Goal: Use online tool/utility: Utilize a website feature to perform a specific function

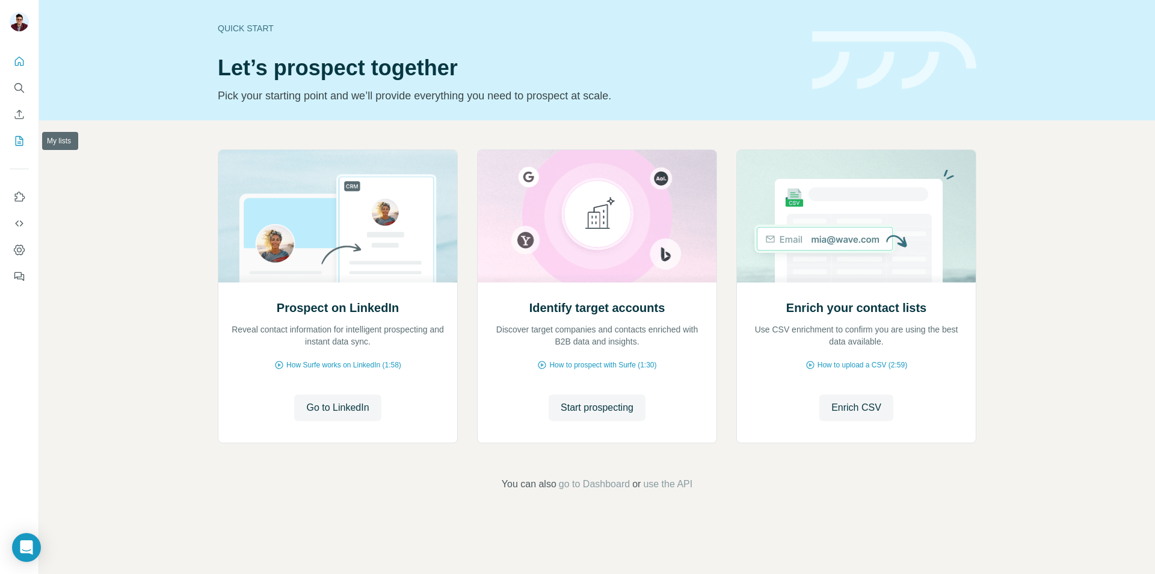
click at [21, 139] on icon "My lists" at bounding box center [20, 140] width 6 height 8
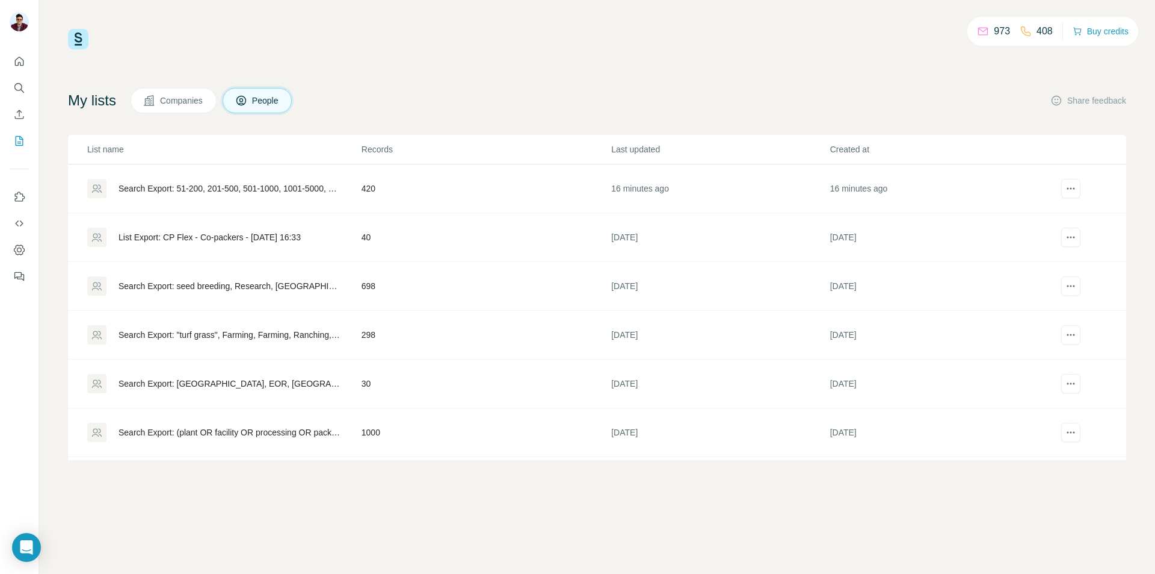
click at [431, 196] on td "420" at bounding box center [486, 188] width 250 height 49
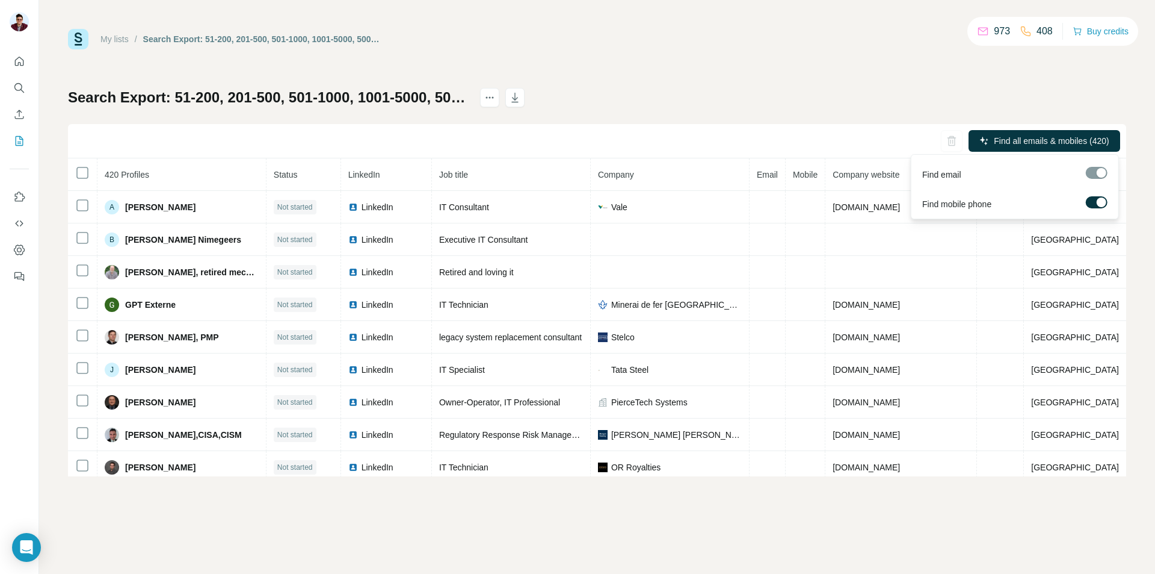
click at [1096, 199] on label at bounding box center [1097, 202] width 22 height 12
click at [1080, 138] on span "Find all emails (420)" at bounding box center [1072, 141] width 76 height 12
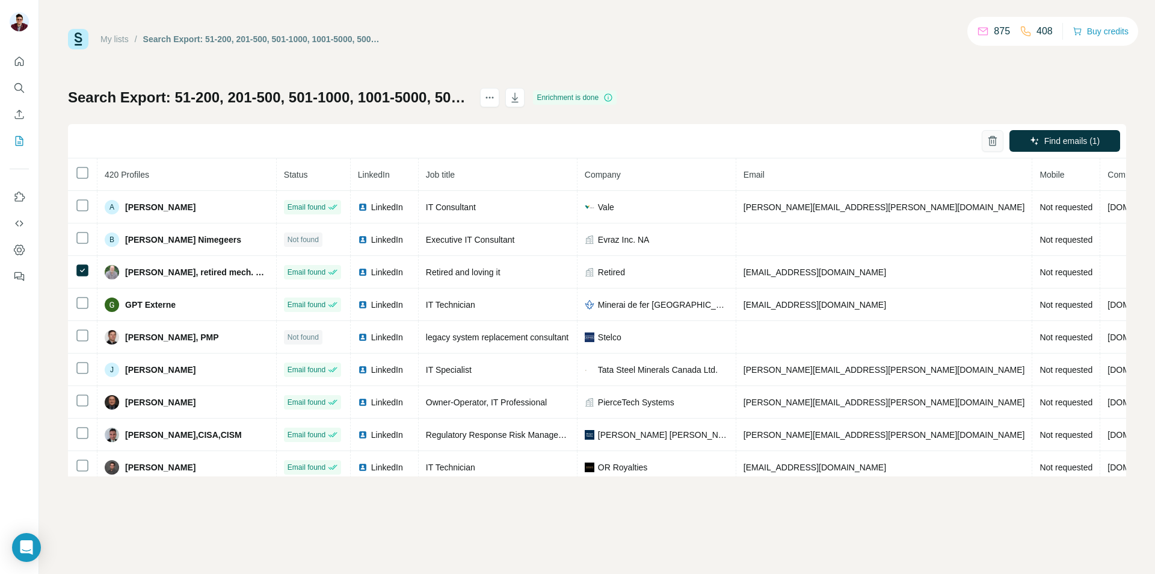
click at [988, 140] on icon "button" at bounding box center [993, 141] width 12 height 12
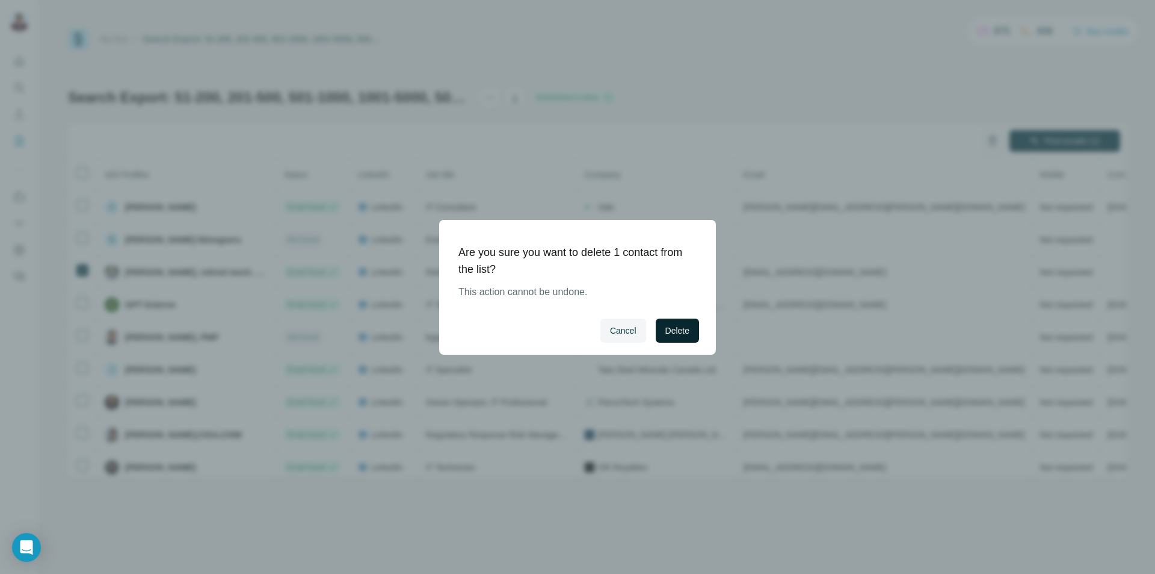
click at [697, 326] on button "Delete" at bounding box center [677, 330] width 43 height 24
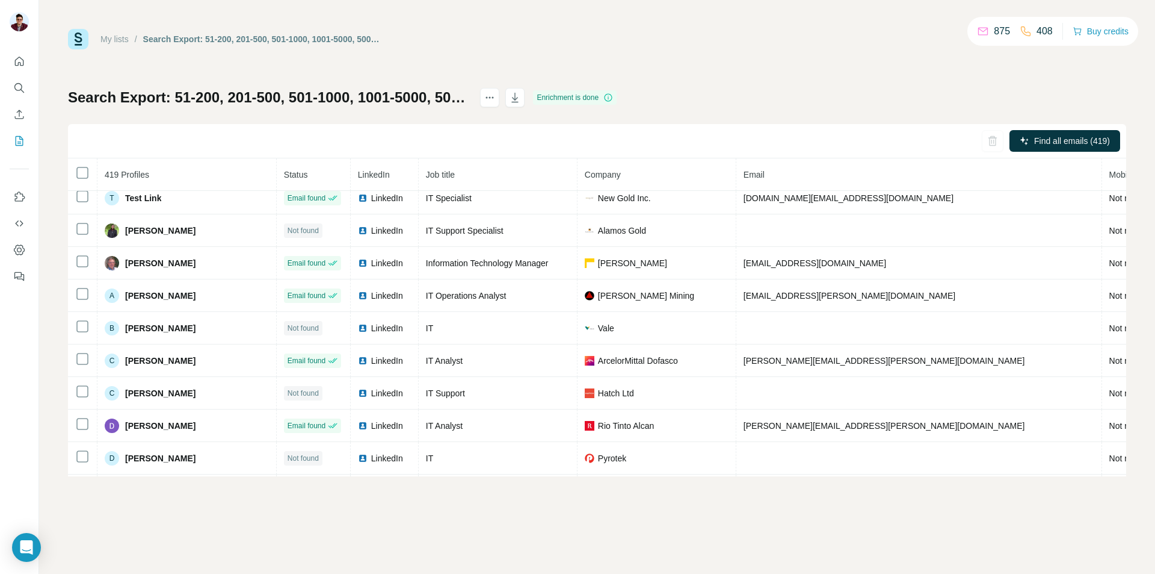
scroll to position [60, 0]
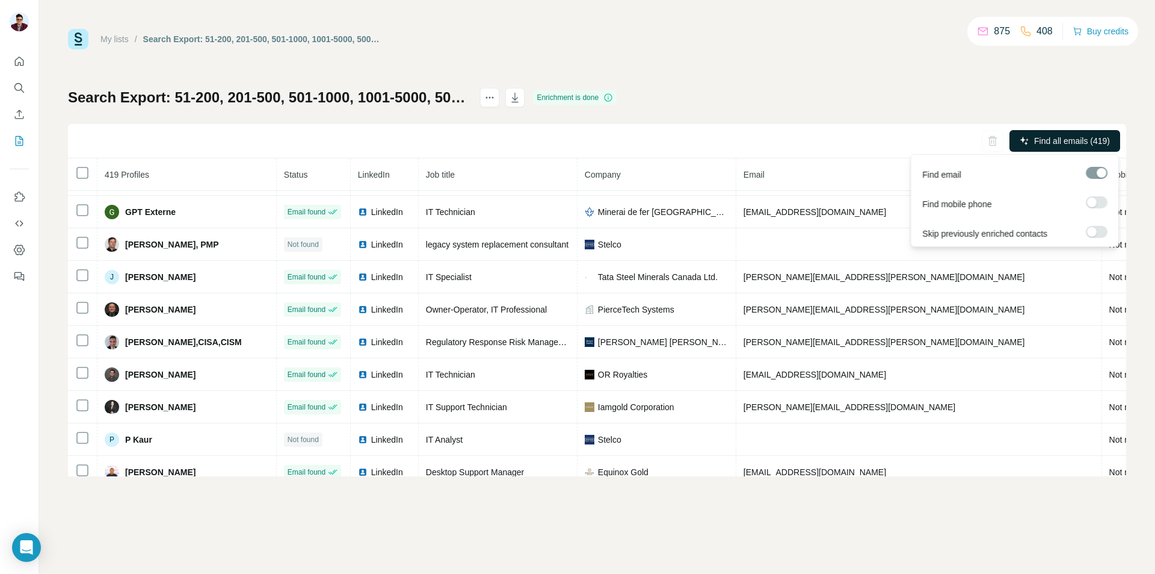
click at [1069, 146] on span "Find all emails (419)" at bounding box center [1072, 141] width 76 height 12
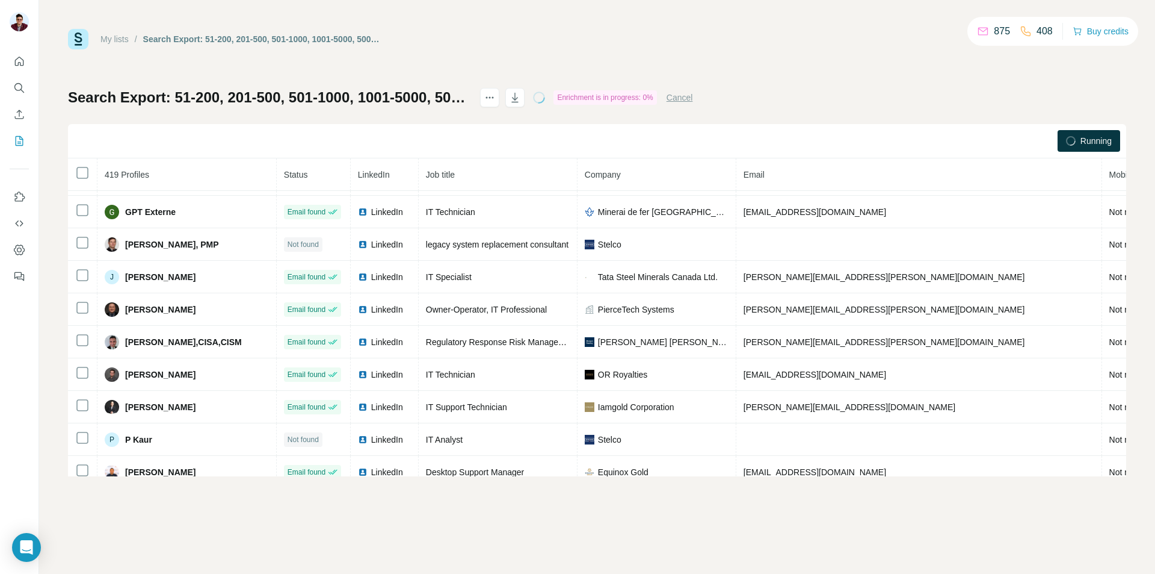
click at [870, 111] on div "Search Export: 51-200, 201-500, 501-1000, 1001-5000, 5001-10,000, 10,000+, IT, …" at bounding box center [597, 282] width 1059 height 388
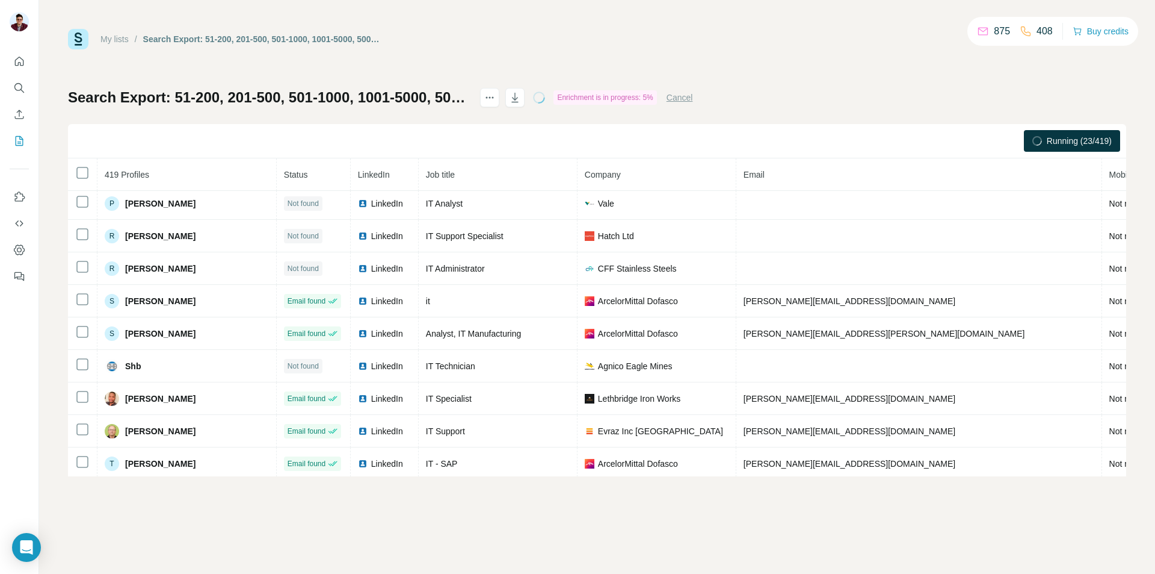
scroll to position [479, 0]
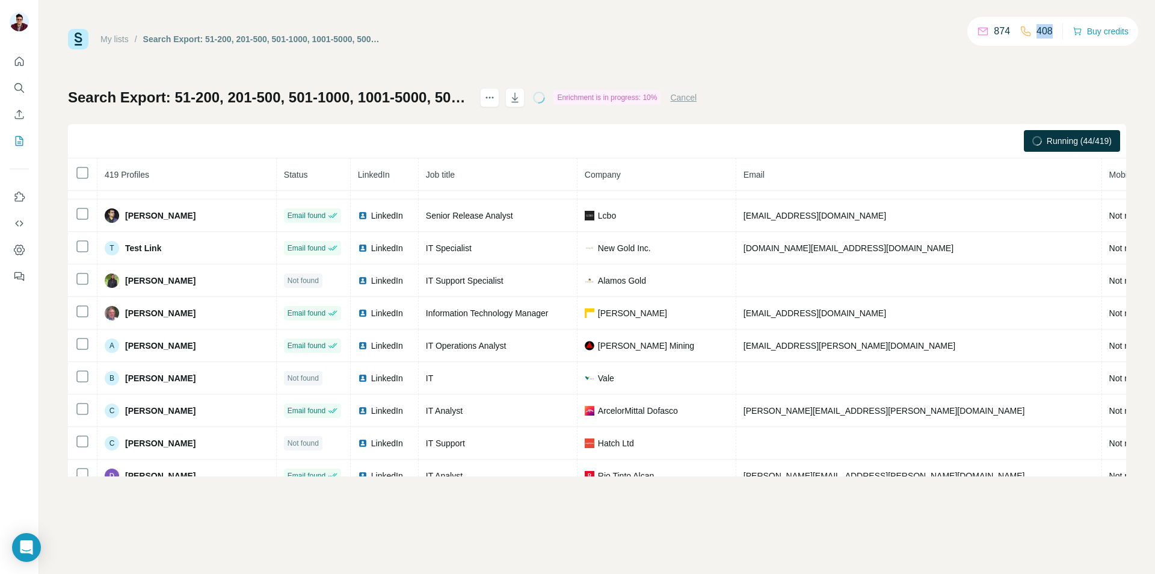
click at [1025, 34] on div "874 408 Buy credits" at bounding box center [1053, 31] width 171 height 29
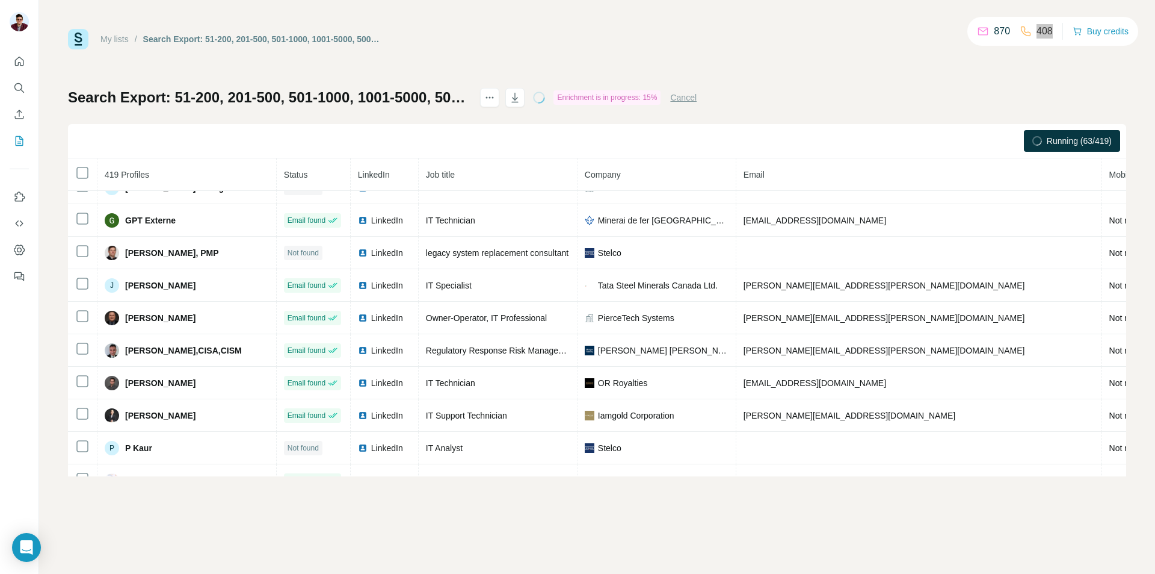
scroll to position [0, 0]
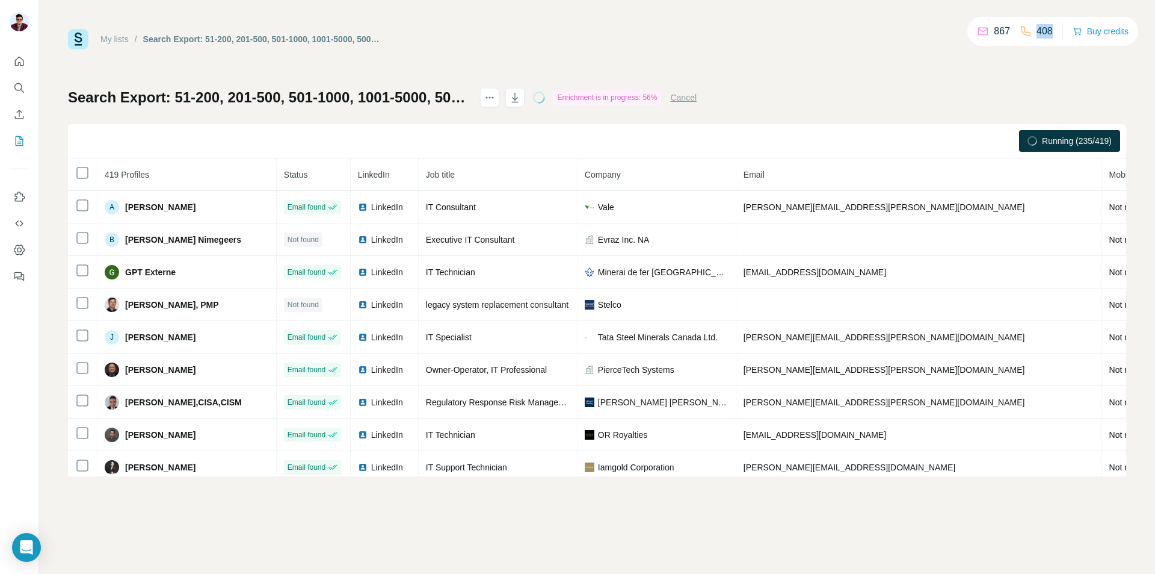
click at [1039, 63] on div "My lists / Search Export: 51-200, 201-500, 501-1000, 1001-5000, 5001-10,000, 10…" at bounding box center [597, 252] width 1059 height 447
click at [757, 49] on div "My lists / Search Export: 51-200, 201-500, 501-1000, 1001-5000, 5001-10,000, 10…" at bounding box center [597, 252] width 1059 height 447
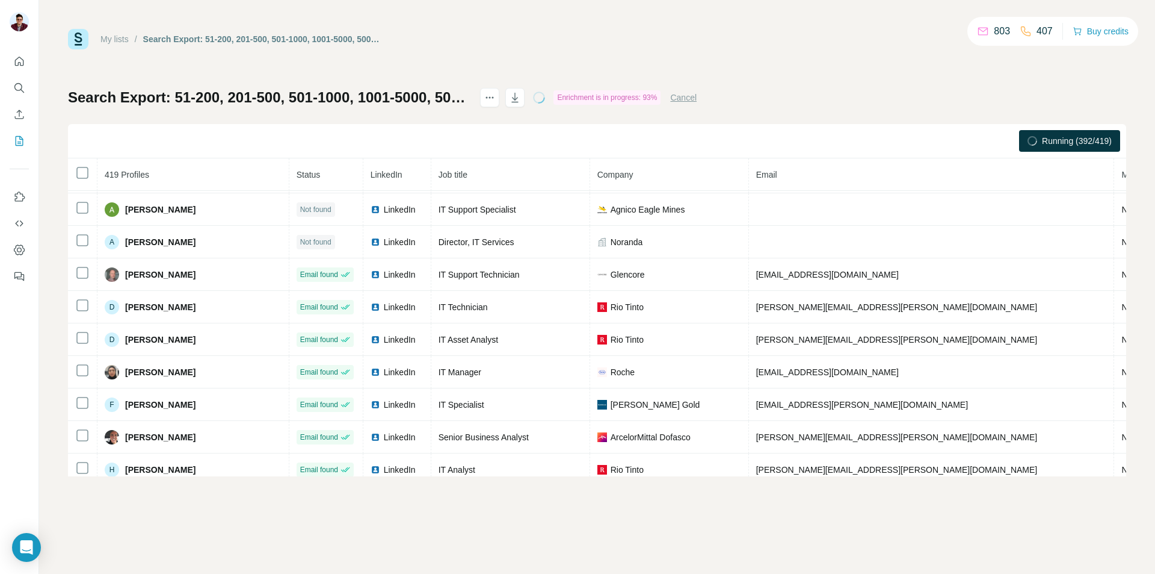
scroll to position [407, 0]
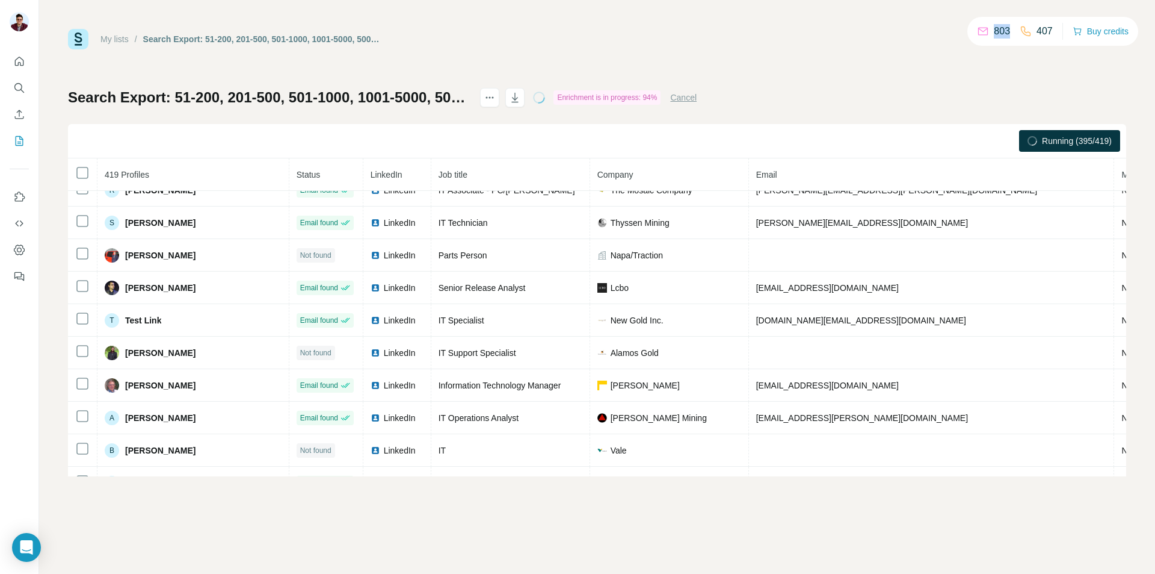
drag, startPoint x: 986, startPoint y: 28, endPoint x: 979, endPoint y: 28, distance: 7.2
click at [979, 28] on div "803" at bounding box center [993, 31] width 33 height 14
click at [989, 59] on div "My lists / Search Export: 51-200, 201-500, 501-1000, 1001-5000, 5001-10,000, 10…" at bounding box center [597, 252] width 1059 height 447
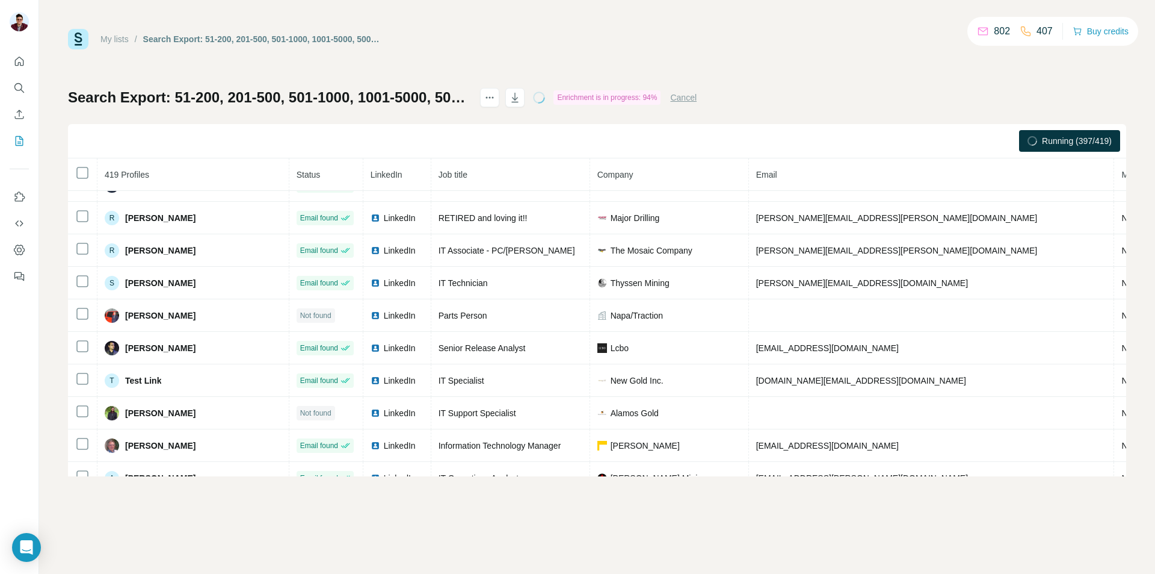
scroll to position [0, 0]
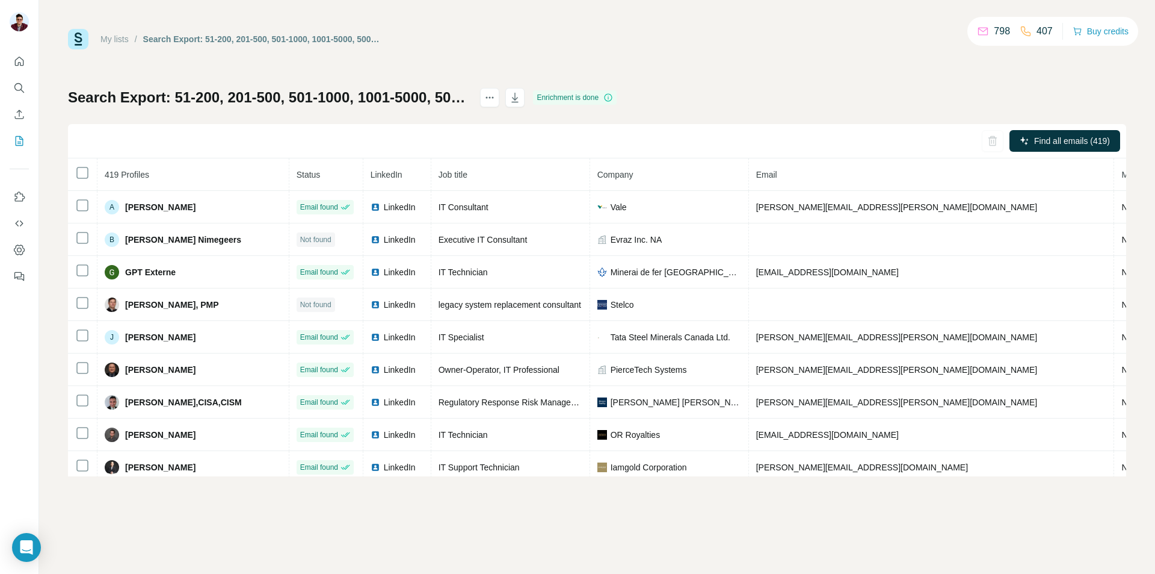
click at [521, 95] on icon "button" at bounding box center [515, 97] width 12 height 12
